Goal: Find specific page/section: Find specific page/section

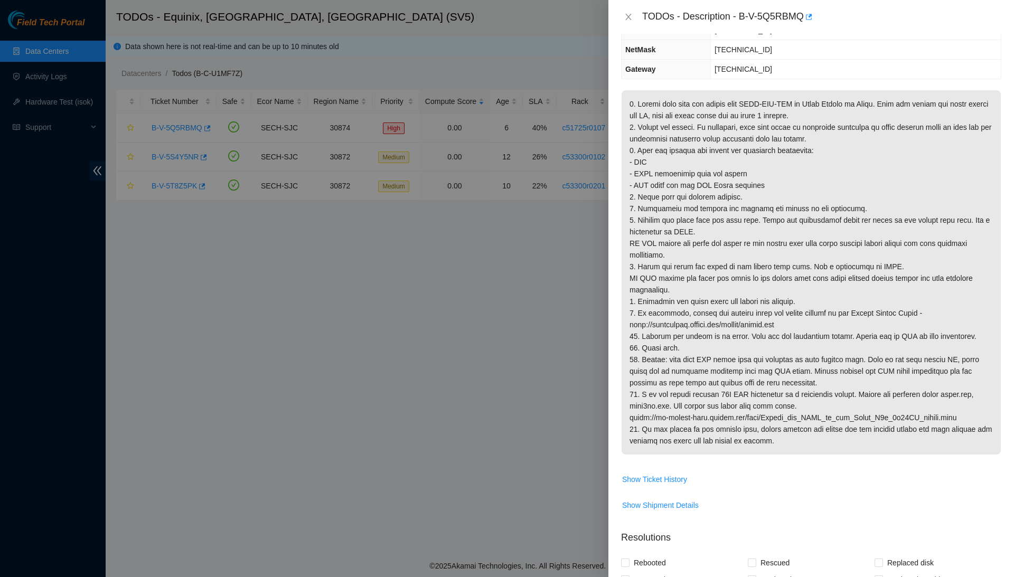
scroll to position [124, 0]
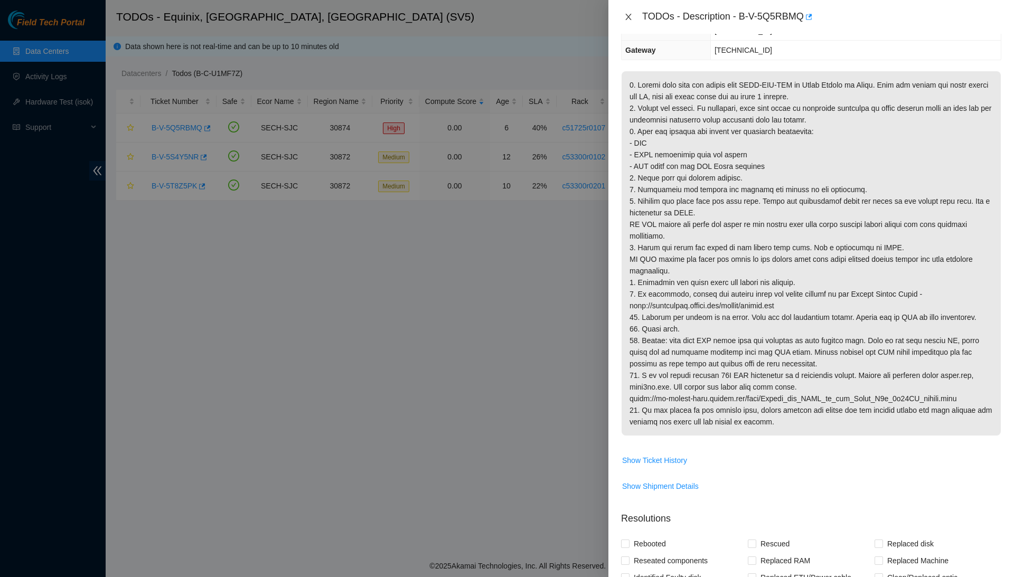
click at [626, 12] on button "Close" at bounding box center [628, 17] width 15 height 10
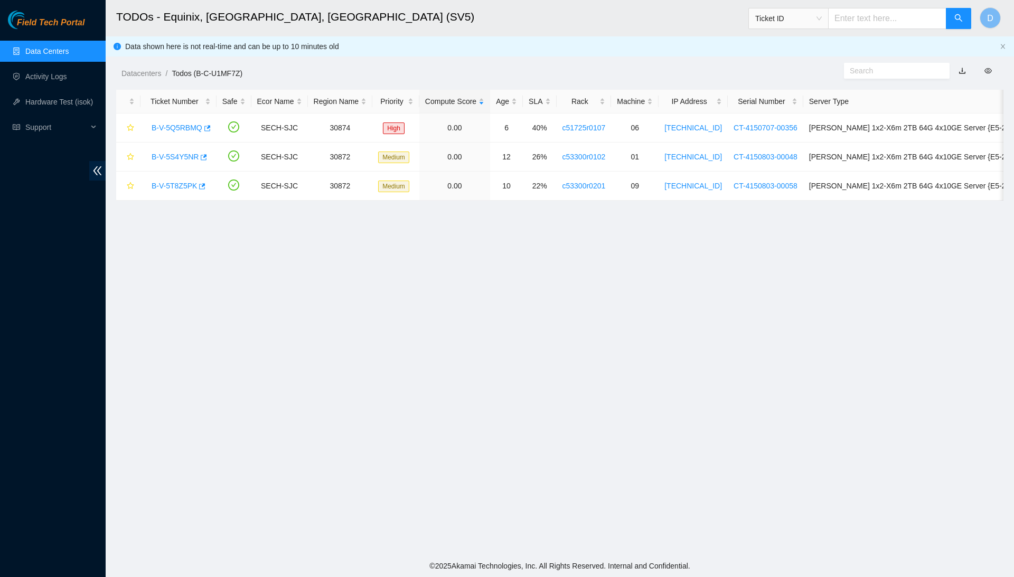
scroll to position [0, 0]
click at [187, 157] on link "B-V-5S4Y5NR" at bounding box center [175, 157] width 47 height 8
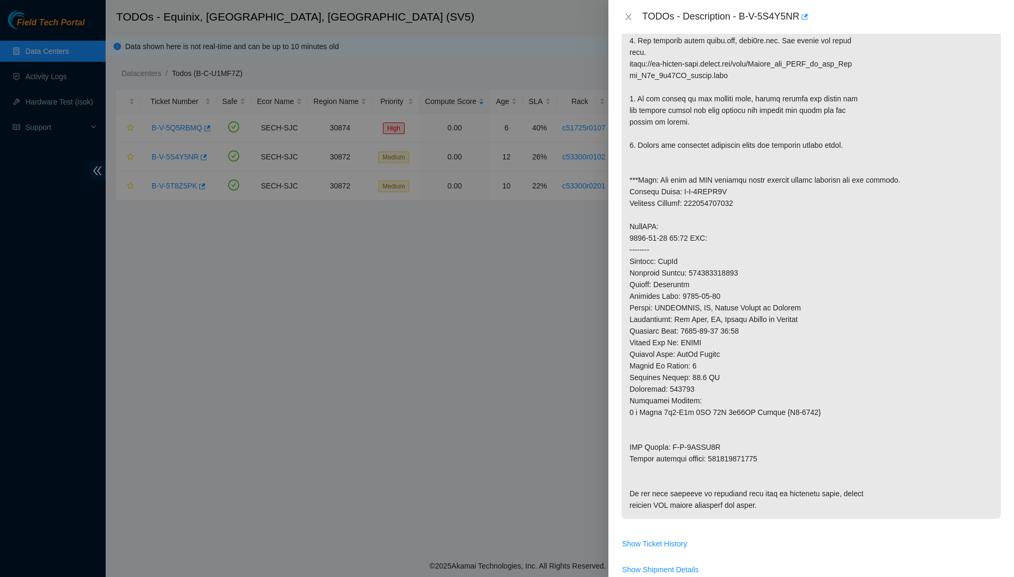
scroll to position [462, 0]
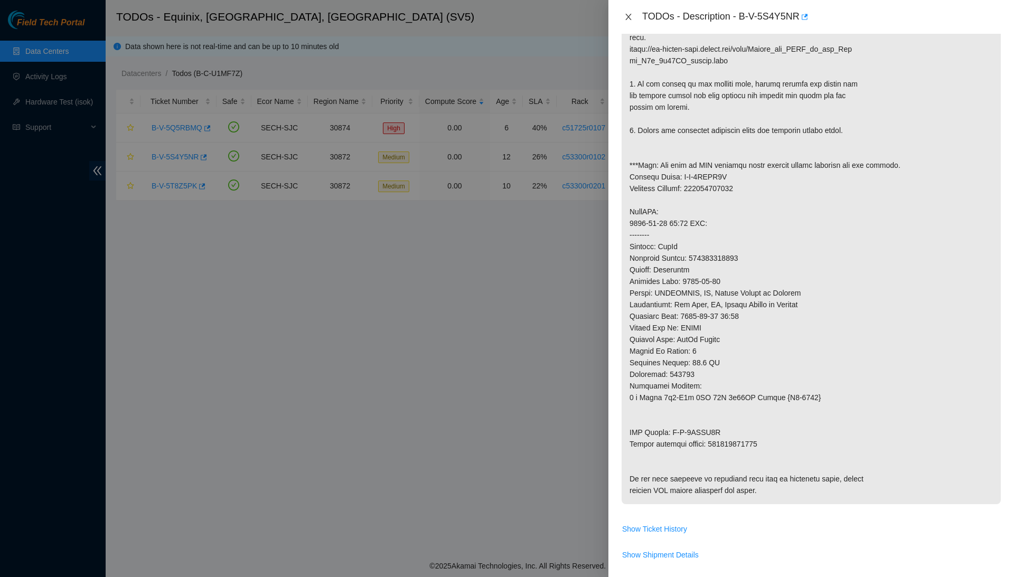
click at [627, 19] on icon "close" at bounding box center [628, 17] width 8 height 8
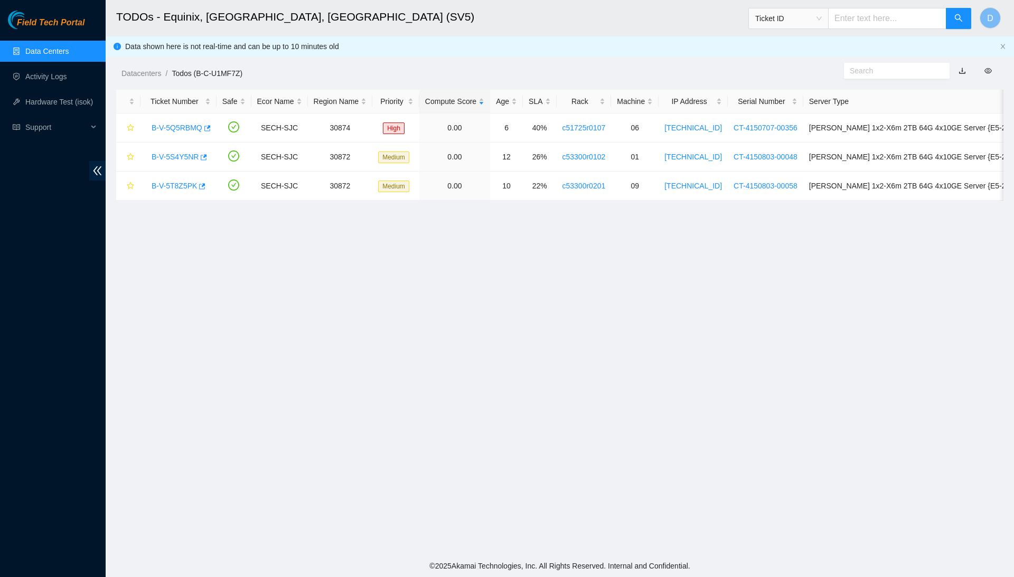
scroll to position [0, 0]
click at [180, 185] on link "B-V-5T8Z5PK" at bounding box center [174, 186] width 45 height 8
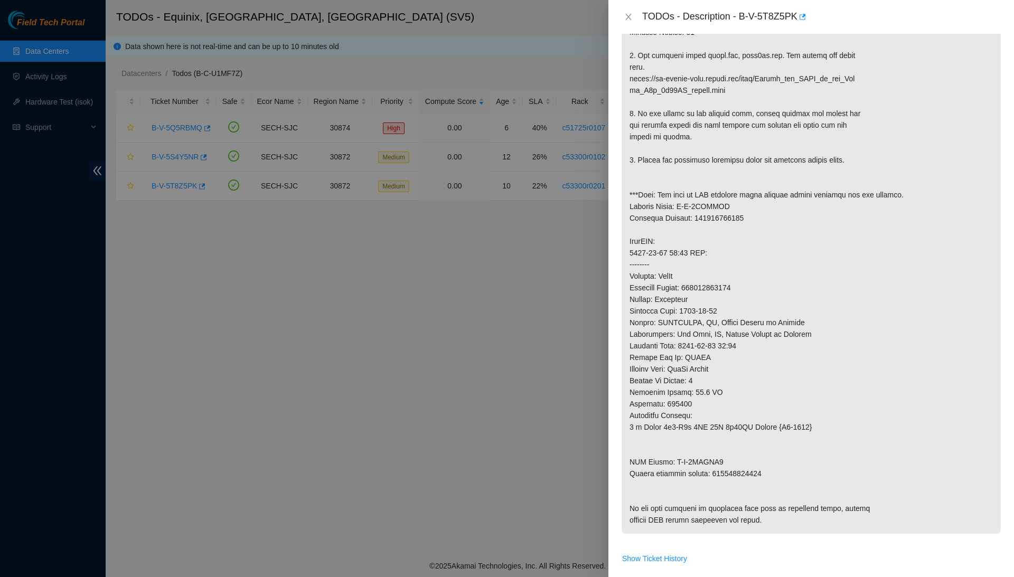
scroll to position [465, 0]
click at [630, 20] on icon "close" at bounding box center [628, 17] width 8 height 8
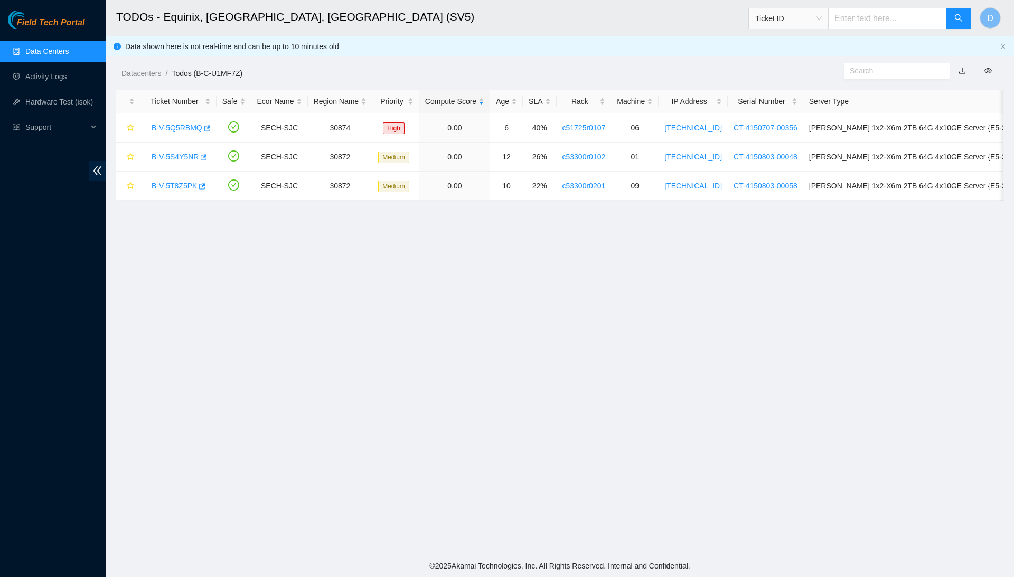
click at [49, 55] on link "Data Centers" at bounding box center [46, 51] width 43 height 8
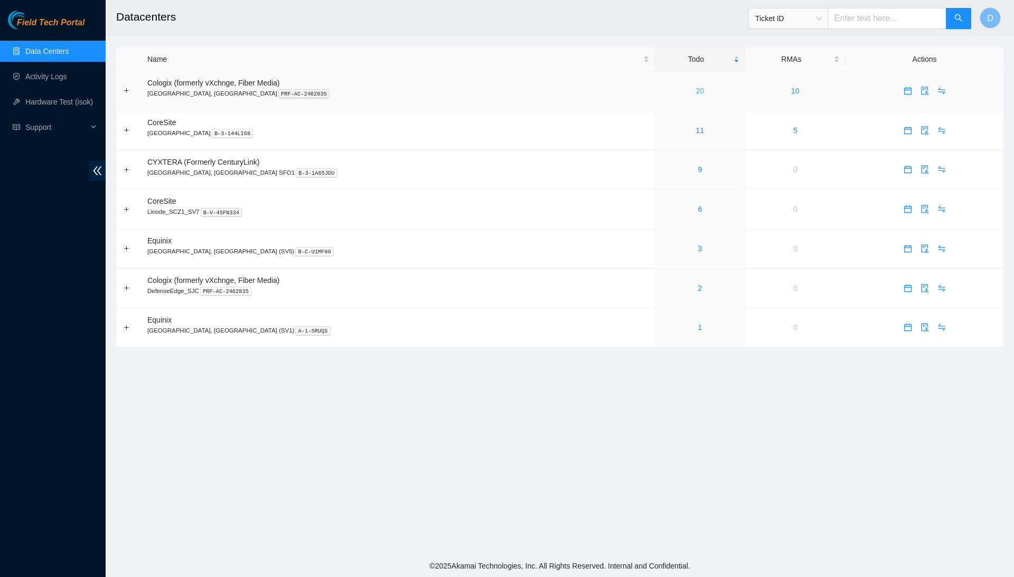
click at [696, 87] on link "20" at bounding box center [700, 91] width 8 height 8
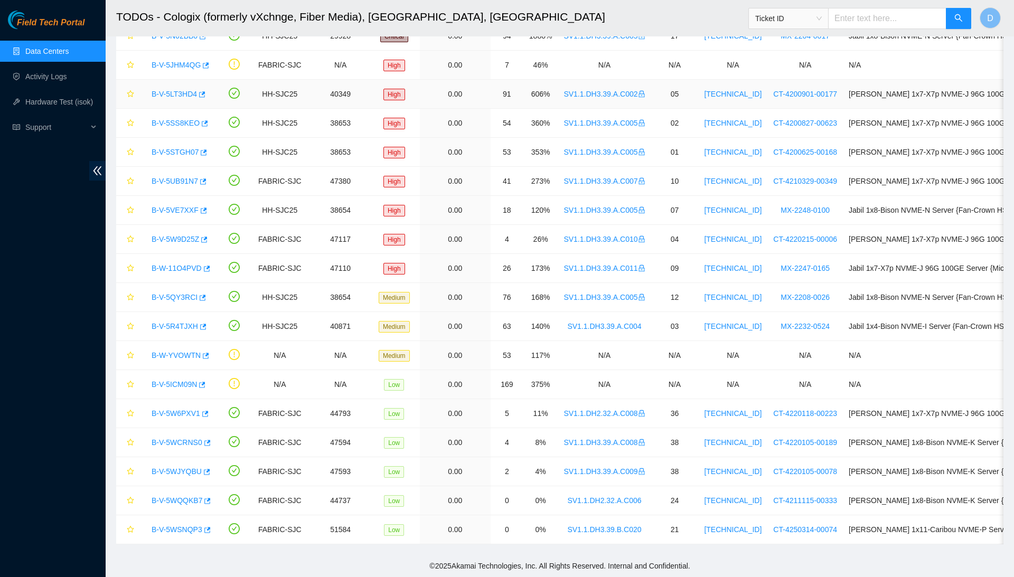
scroll to position [153, 0]
click at [178, 500] on link "B-V-5WQQKB7" at bounding box center [177, 500] width 51 height 8
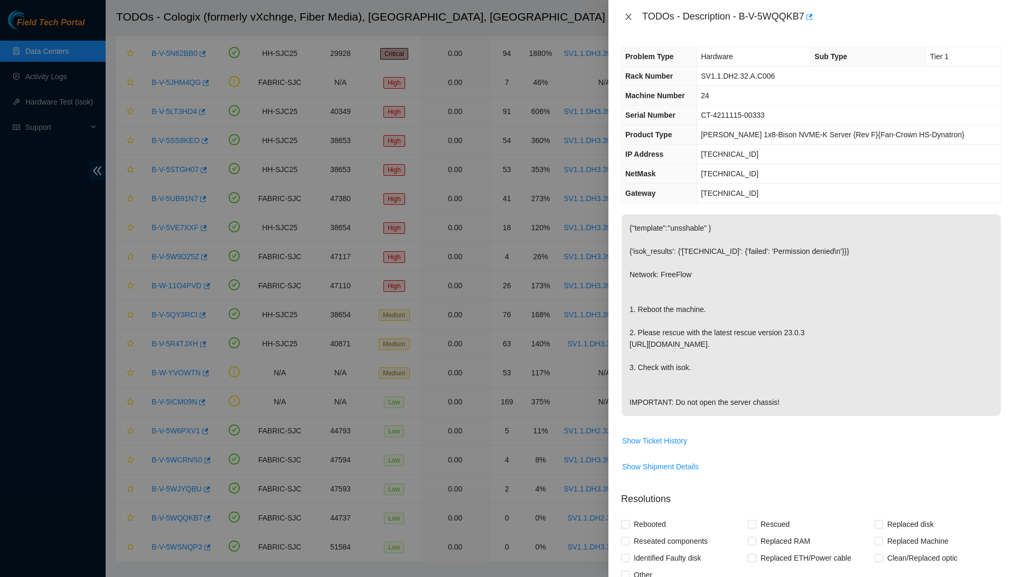
click at [630, 13] on icon "close" at bounding box center [628, 17] width 8 height 8
